Goal: Task Accomplishment & Management: Manage account settings

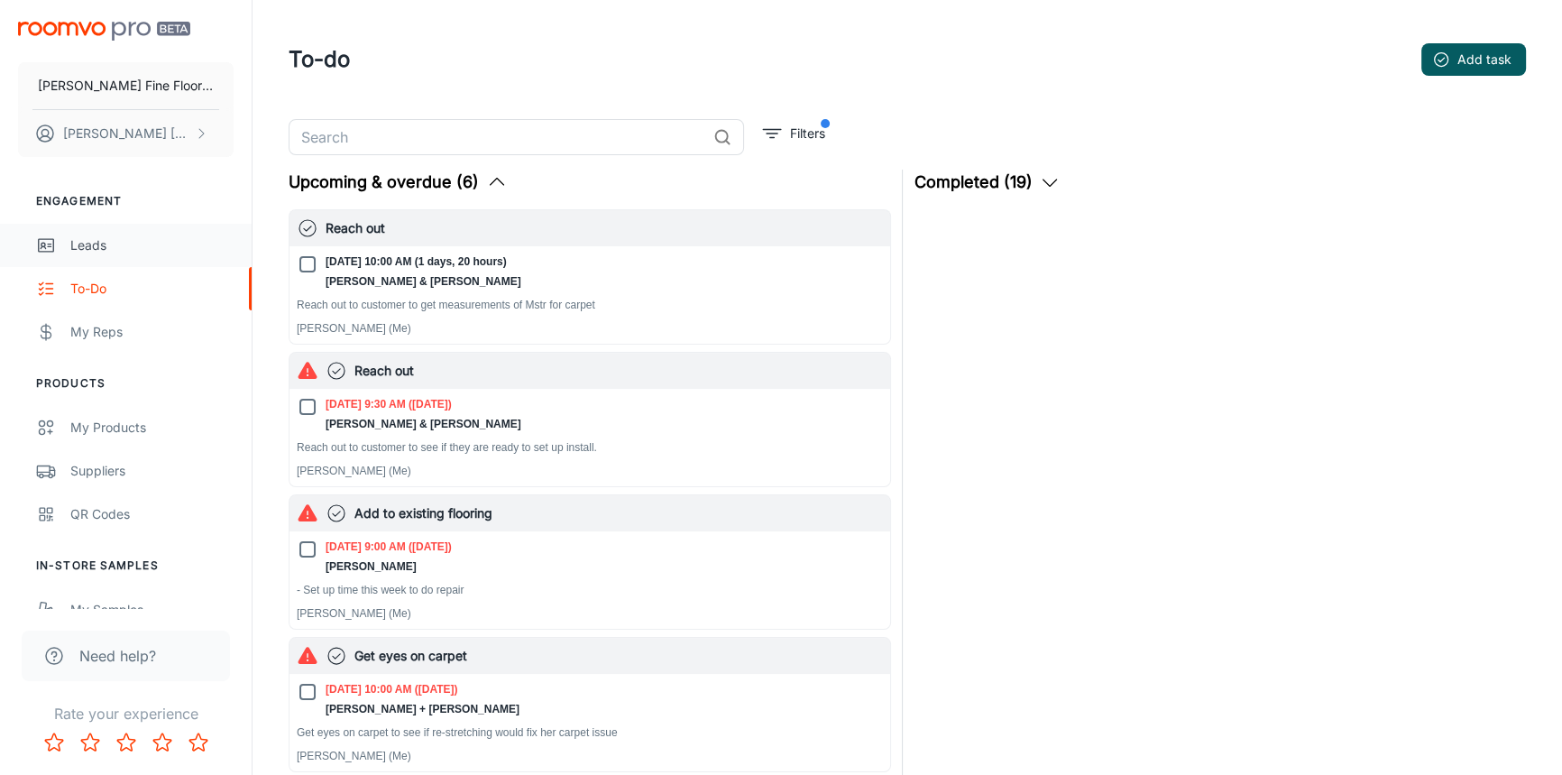
click at [100, 243] on div "Leads" at bounding box center [151, 245] width 163 height 20
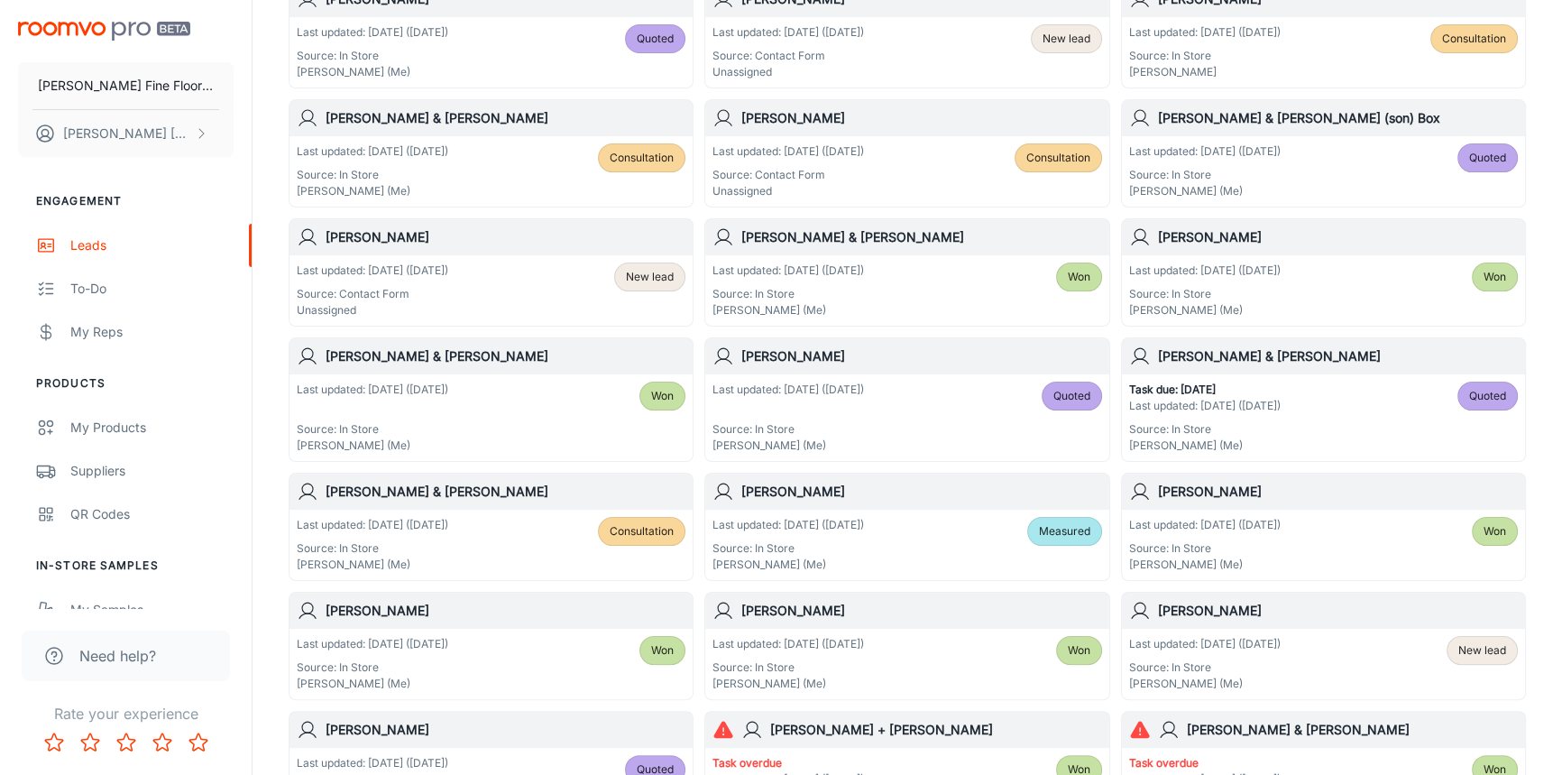
scroll to position [491, 0]
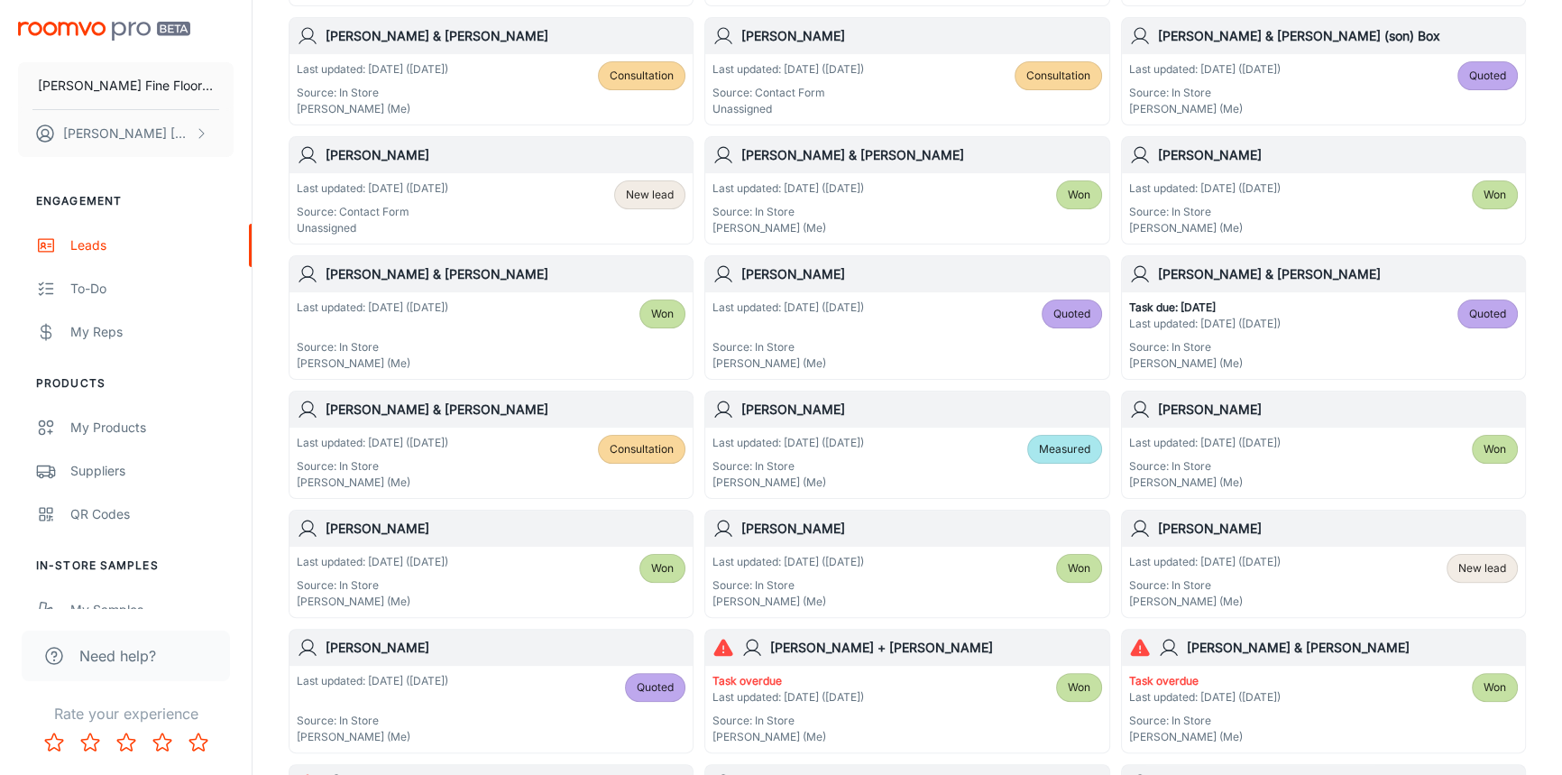
click at [1307, 301] on div "Task due: [DATE] Last updated: [DATE] ([DATE]) Source: In Store [PERSON_NAME] (…" at bounding box center [1323, 335] width 389 height 72
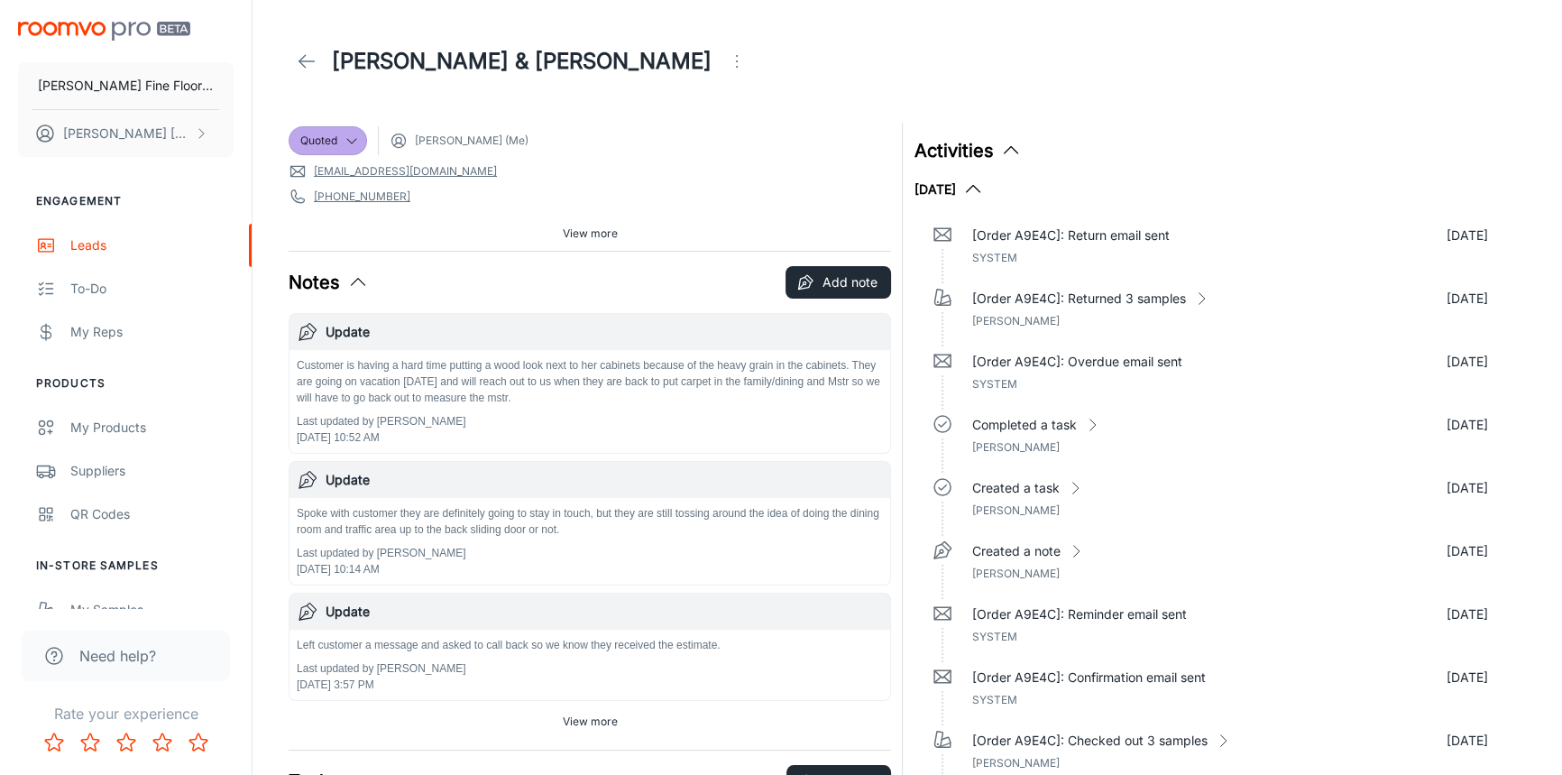
click at [308, 53] on icon at bounding box center [307, 61] width 22 height 22
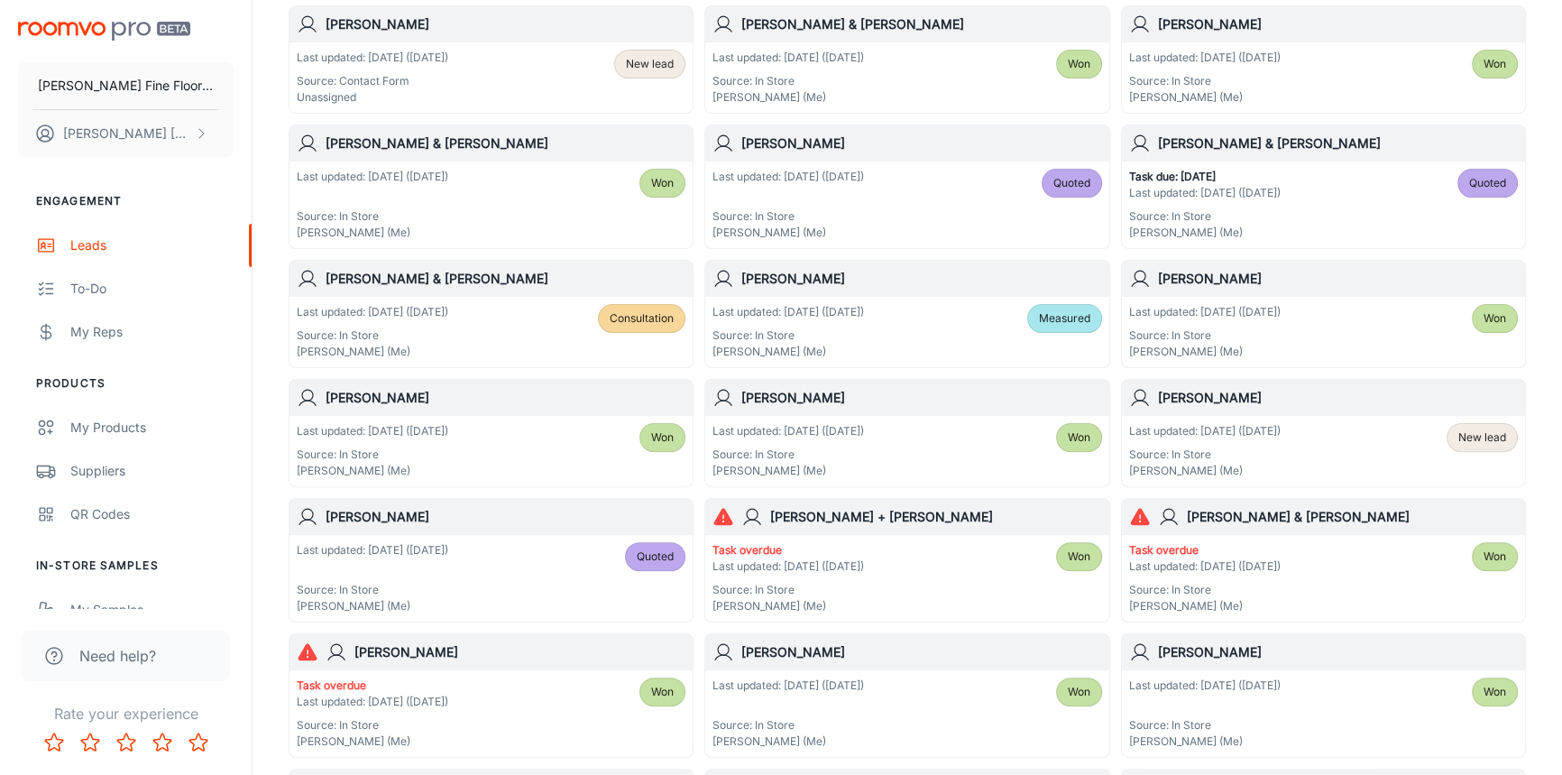
scroll to position [656, 0]
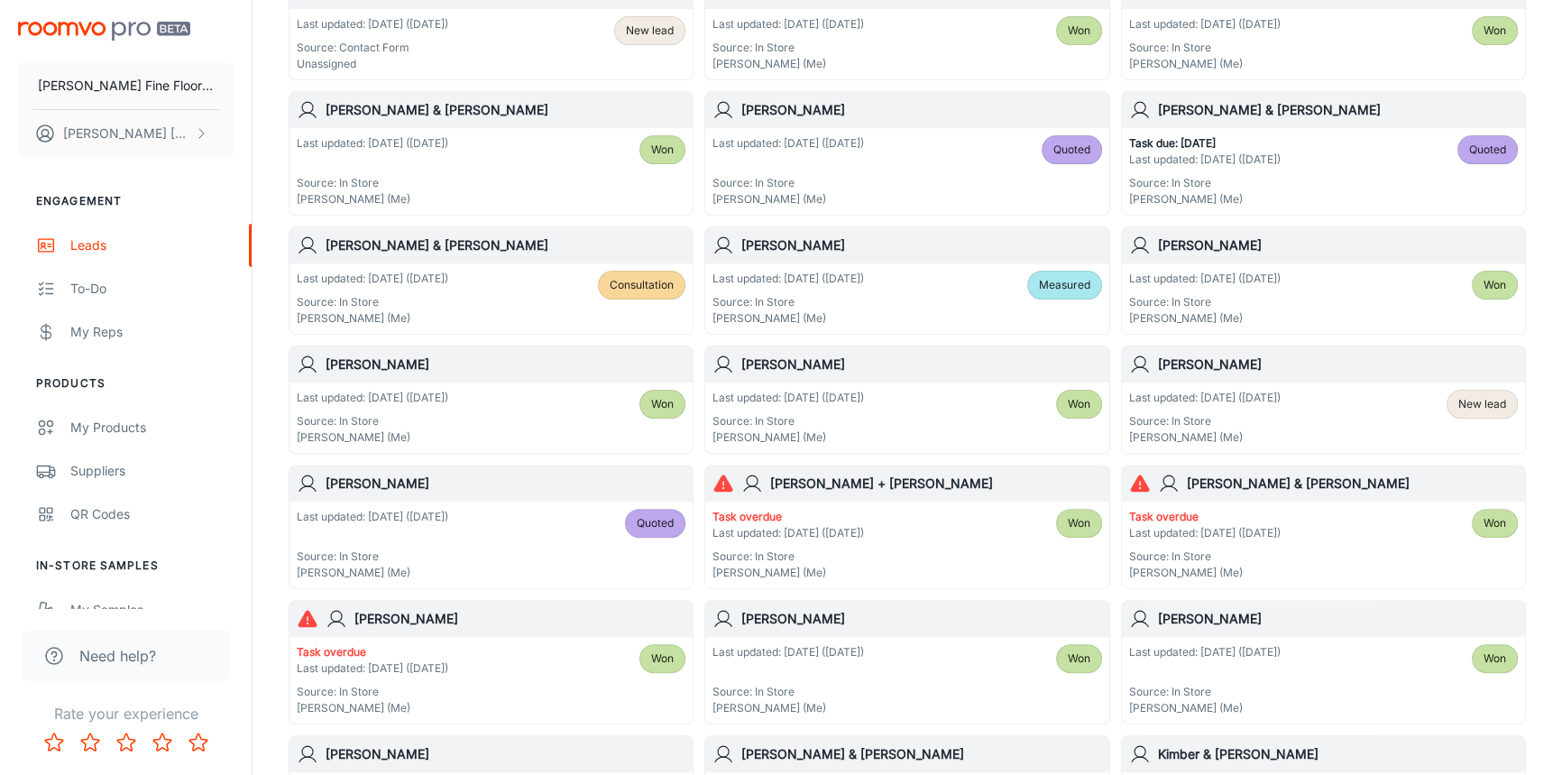
click at [1334, 494] on div "[PERSON_NAME] & [PERSON_NAME]" at bounding box center [1323, 483] width 403 height 36
